Goal: Task Accomplishment & Management: Manage account settings

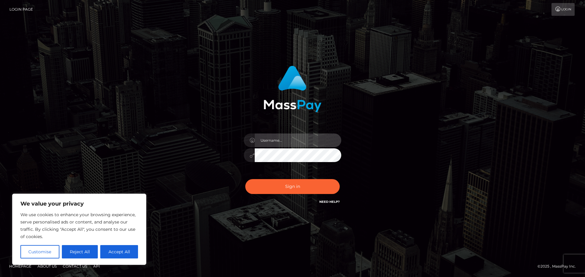
click at [293, 141] on input "text" at bounding box center [298, 141] width 86 height 14
paste input "hello.feetfinder"
type input "hello.feetfinder"
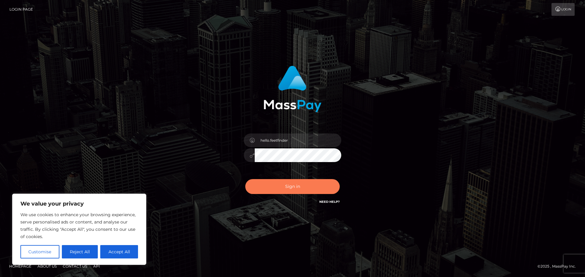
click at [282, 186] on button "Sign in" at bounding box center [292, 186] width 94 height 15
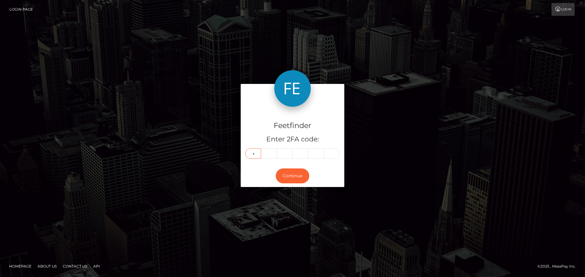
type input "2"
type input "9"
type input "3"
type input "8"
type input "5"
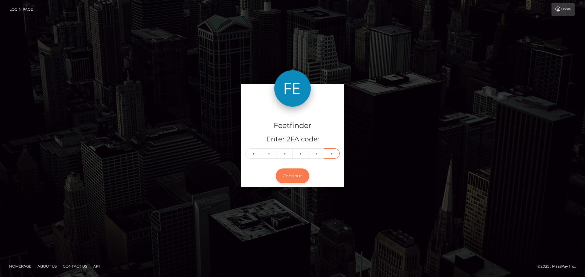
type input "8"
click at [292, 176] on button "Continue" at bounding box center [292, 176] width 33 height 15
